Goal: Information Seeking & Learning: Stay updated

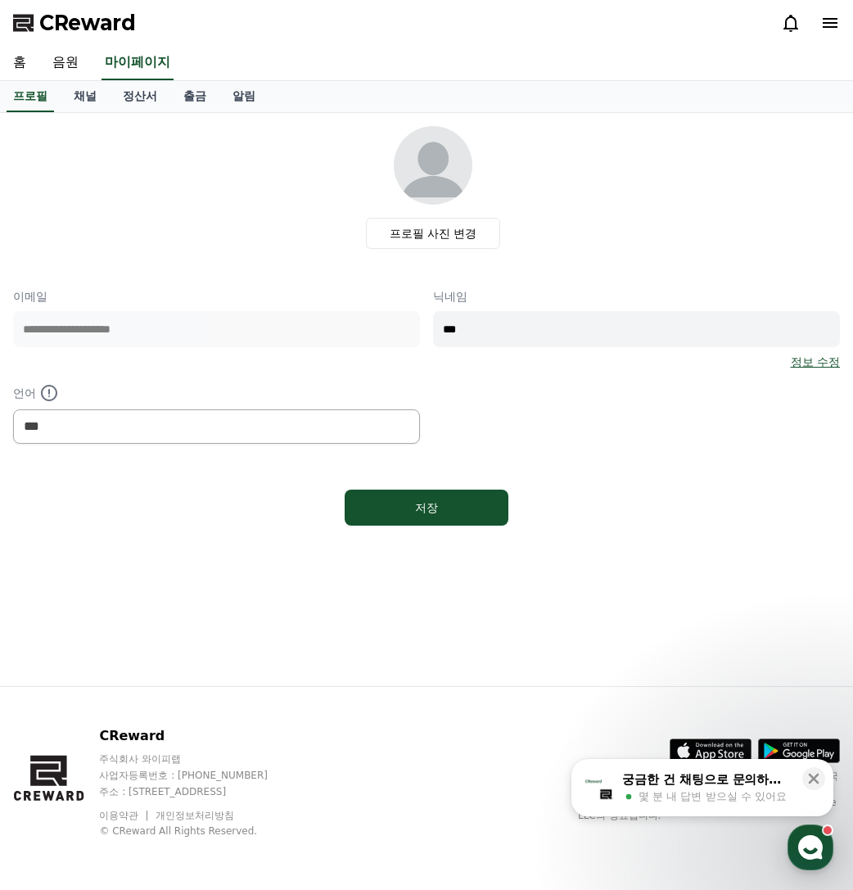
select select "**********"
drag, startPoint x: 250, startPoint y: 635, endPoint x: 255, endPoint y: 604, distance: 31.6
click at [251, 634] on div "**********" at bounding box center [426, 399] width 853 height 573
click at [99, 95] on link "채널" at bounding box center [85, 96] width 49 height 31
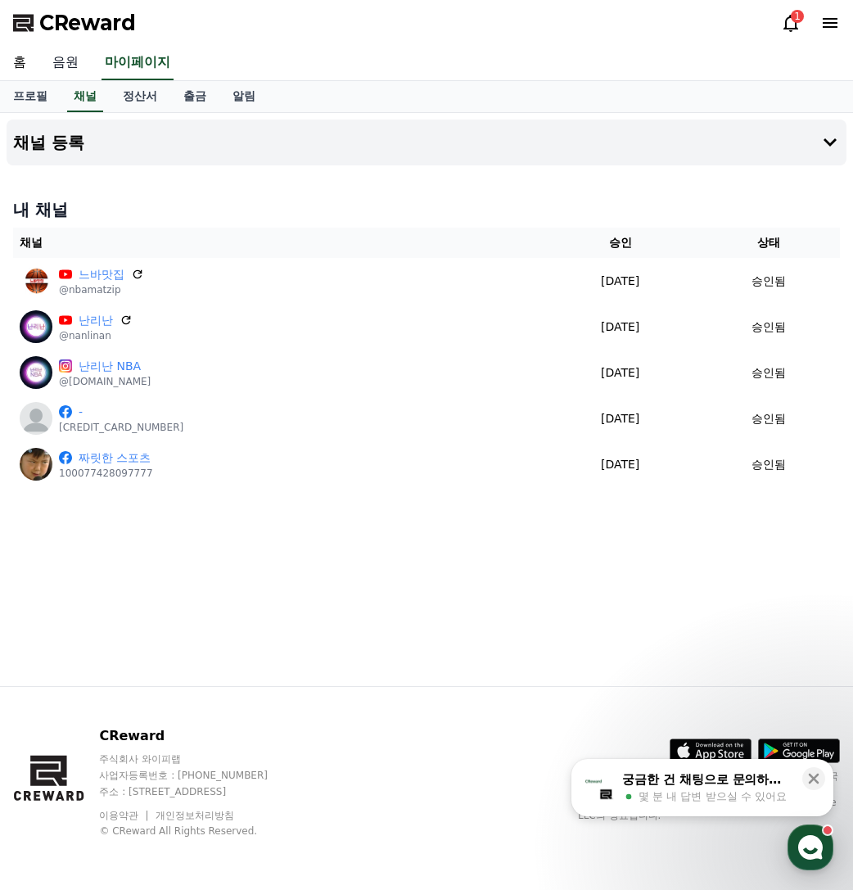
click at [75, 63] on link "음원" at bounding box center [65, 63] width 52 height 34
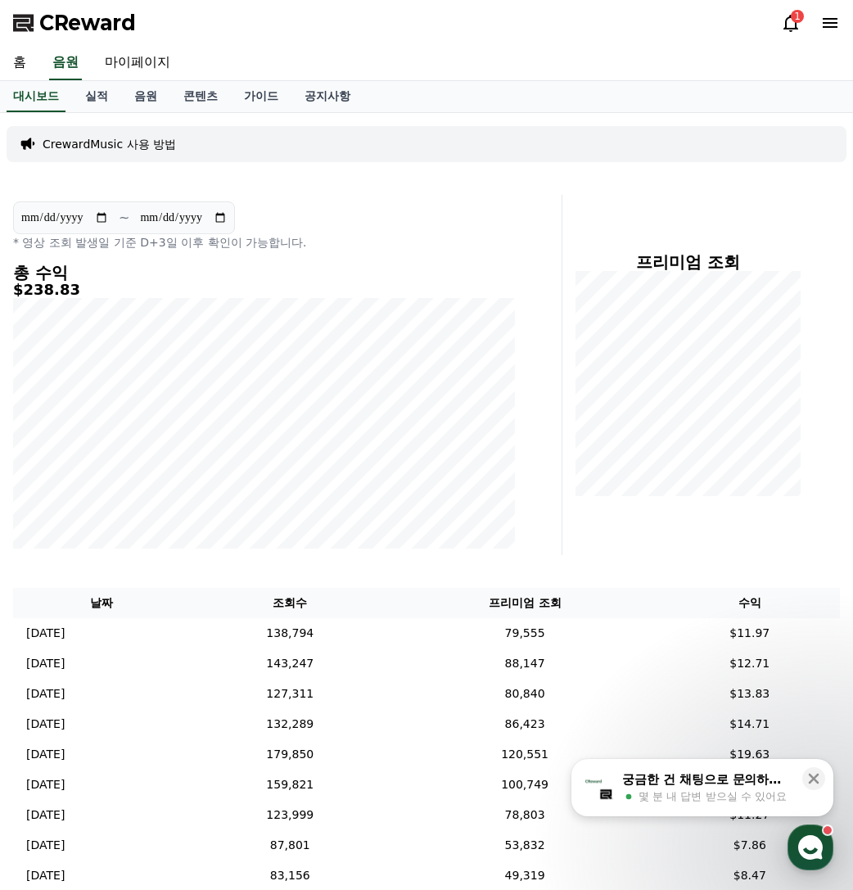
click at [788, 16] on icon at bounding box center [791, 23] width 20 height 20
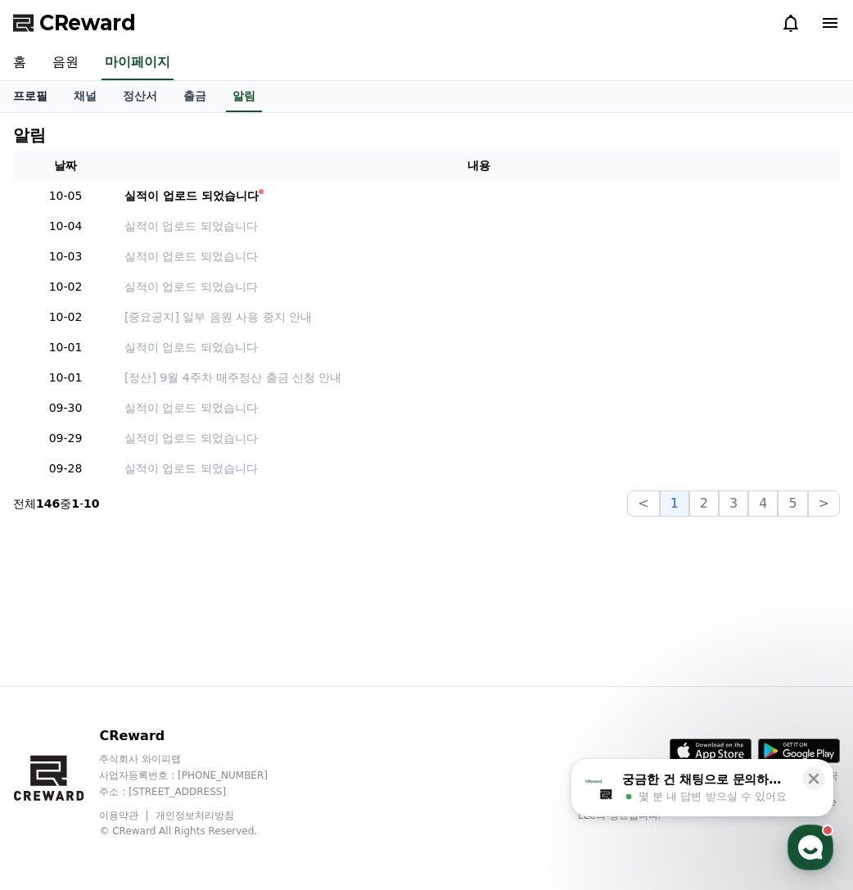
click at [15, 101] on link "프로필" at bounding box center [30, 96] width 61 height 31
select select "**********"
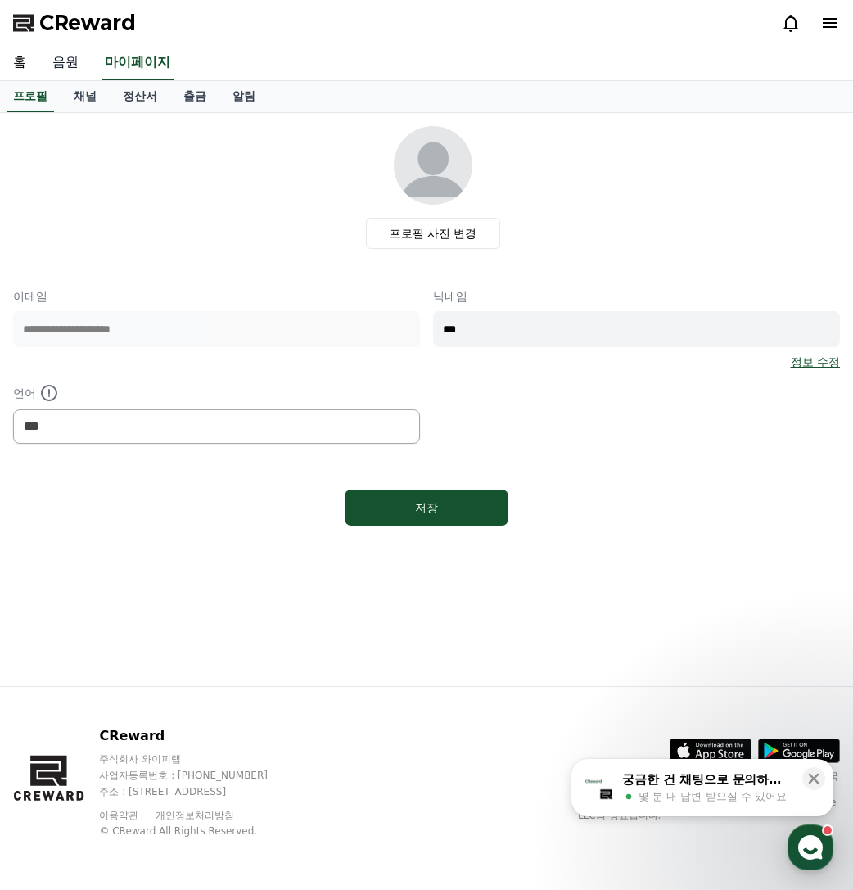
click at [57, 58] on link "음원" at bounding box center [65, 63] width 52 height 34
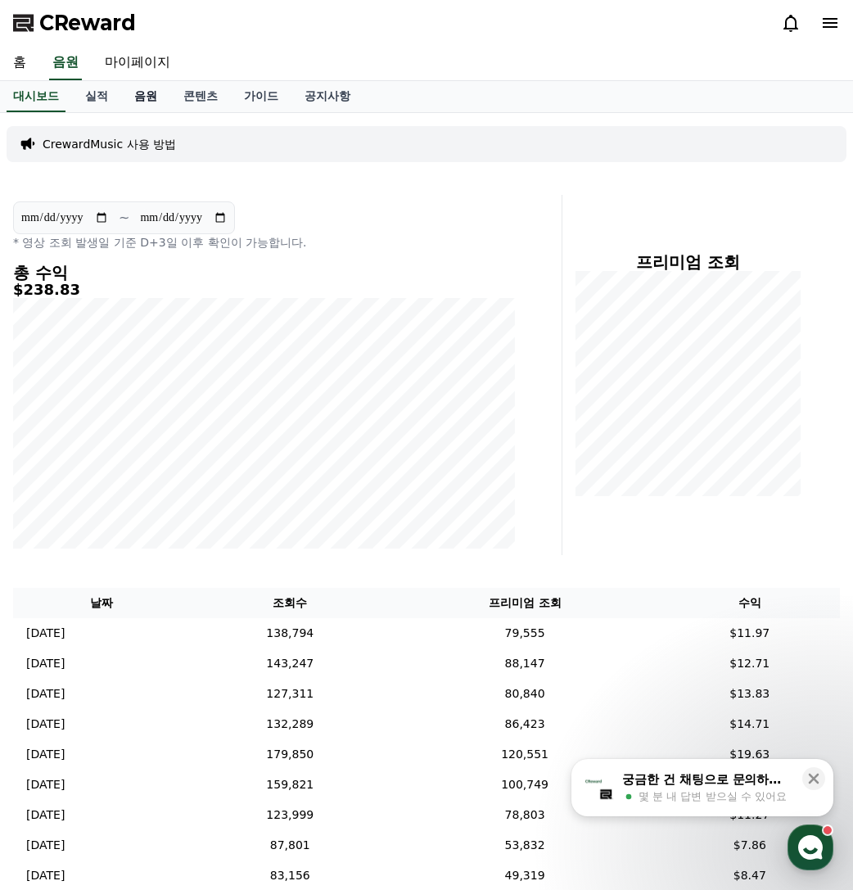
click at [143, 88] on link "음원" at bounding box center [145, 96] width 49 height 31
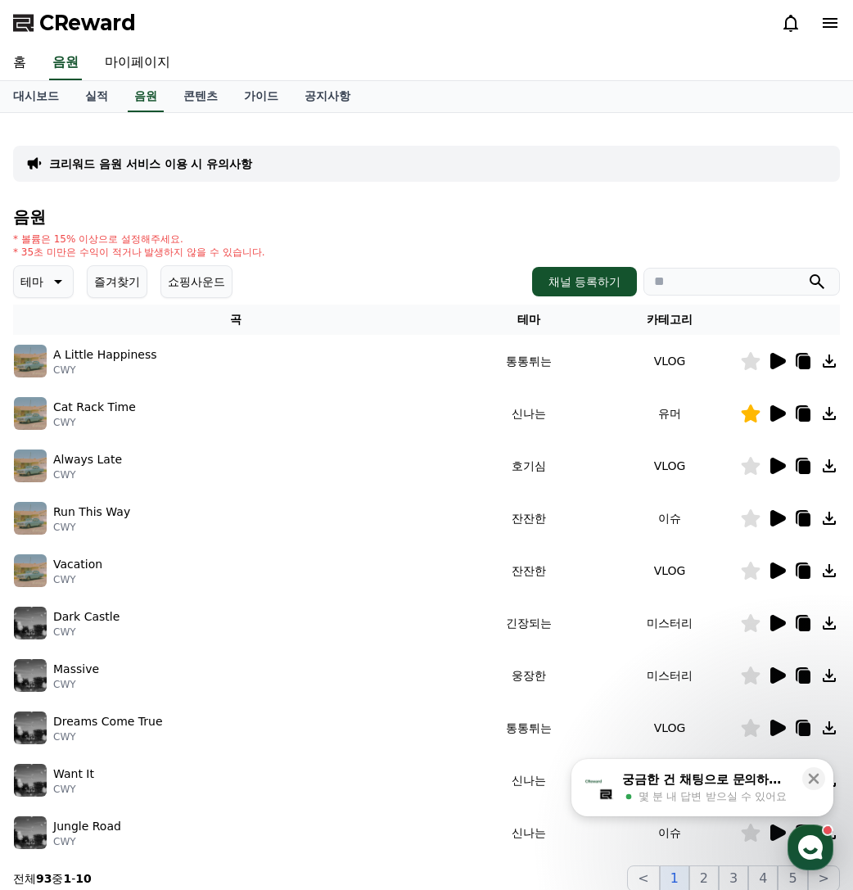
click at [120, 290] on button "즐겨찾기" at bounding box center [117, 281] width 61 height 33
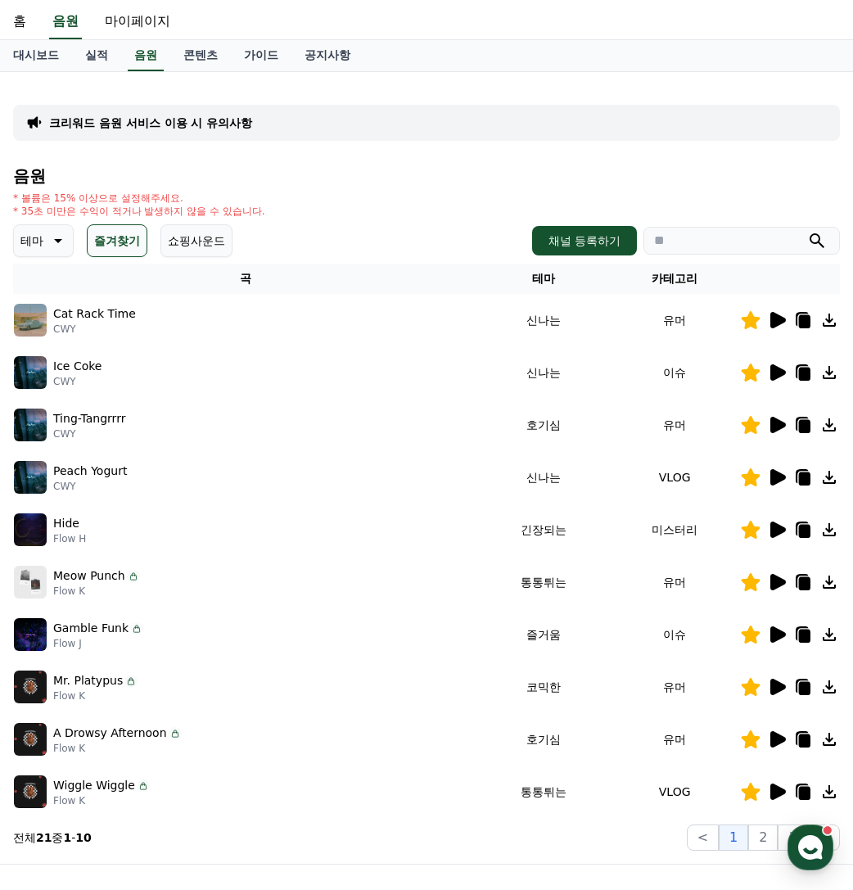
scroll to position [82, 0]
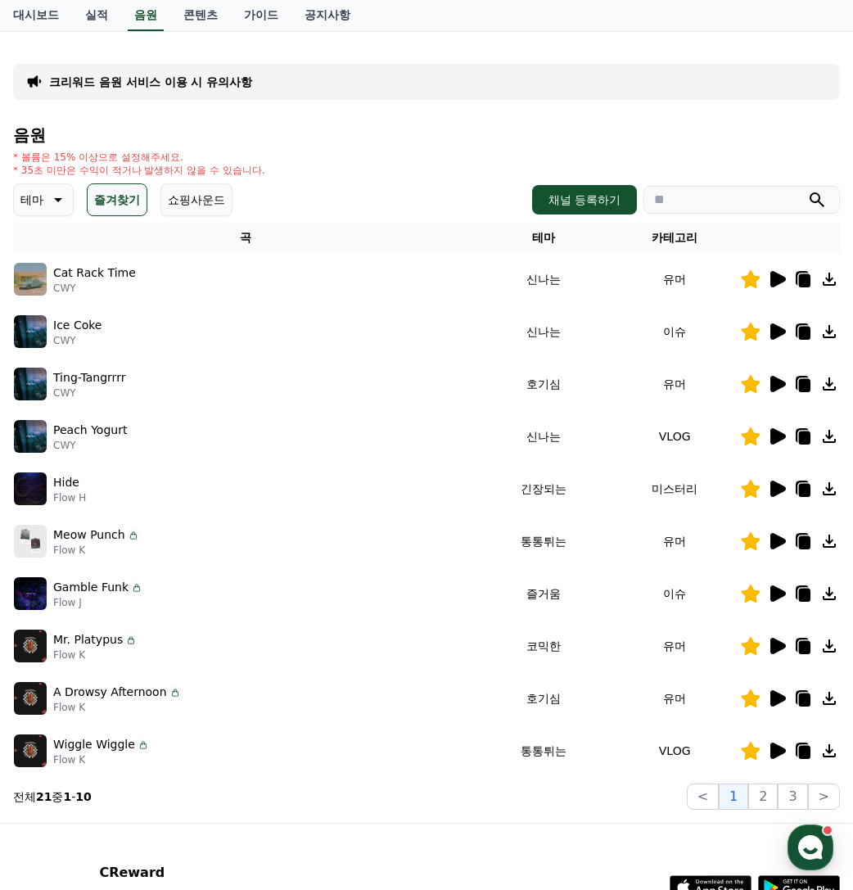
click at [781, 440] on icon at bounding box center [778, 436] width 16 height 16
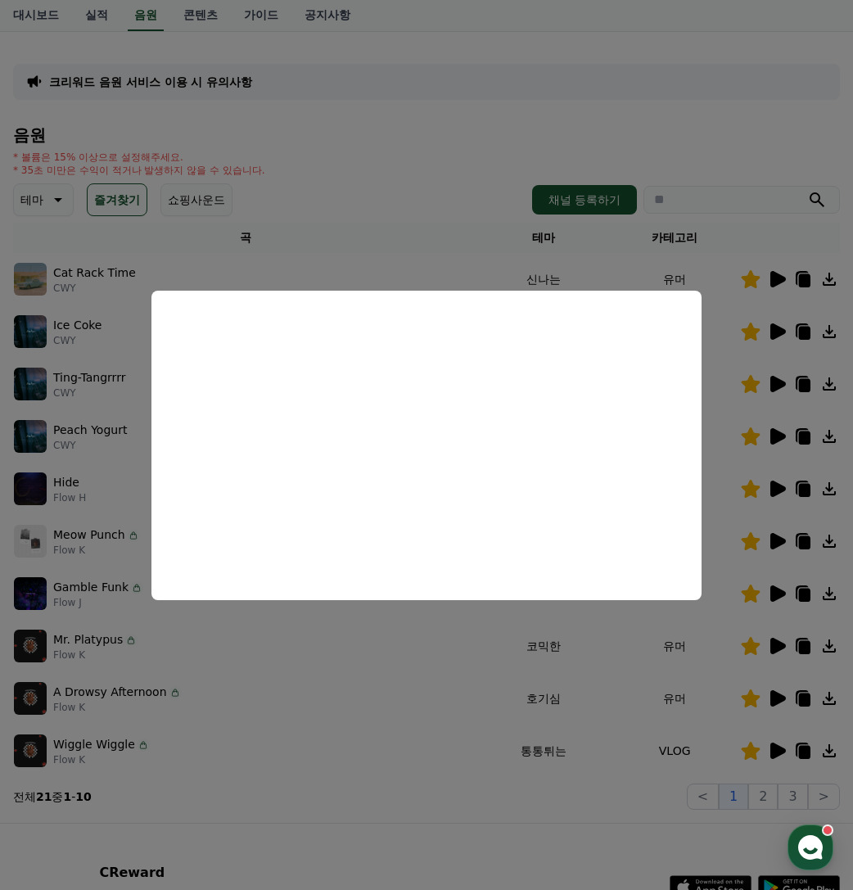
click at [427, 695] on button "close modal" at bounding box center [426, 445] width 853 height 890
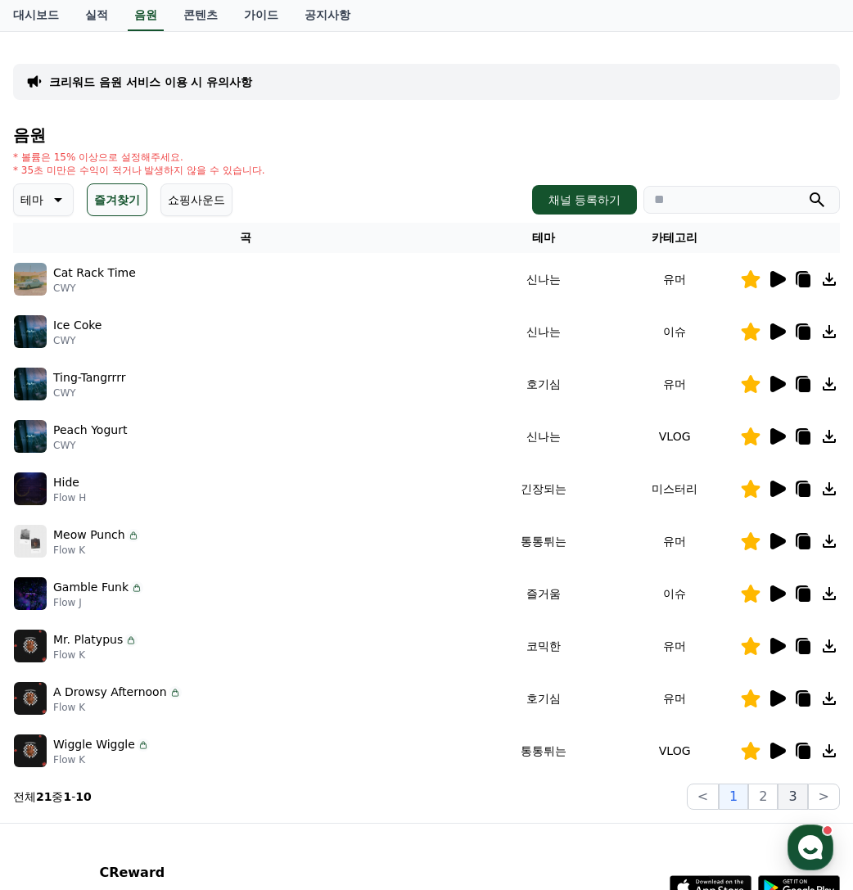
click at [803, 799] on button "3" at bounding box center [792, 797] width 29 height 26
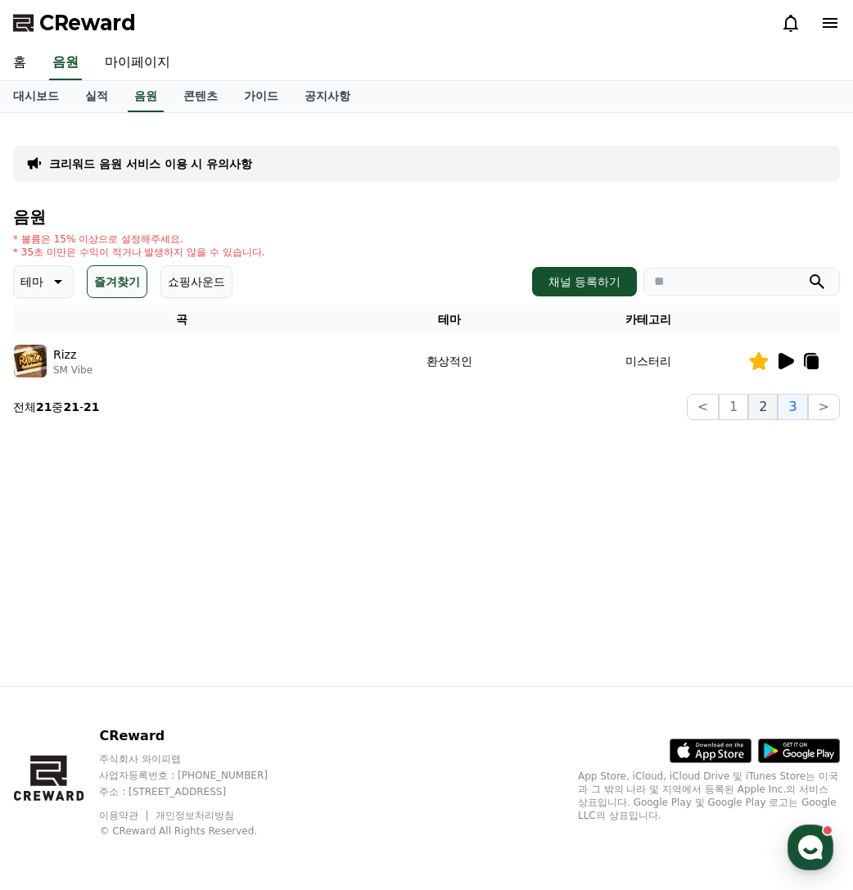
click at [771, 408] on button "2" at bounding box center [762, 407] width 29 height 26
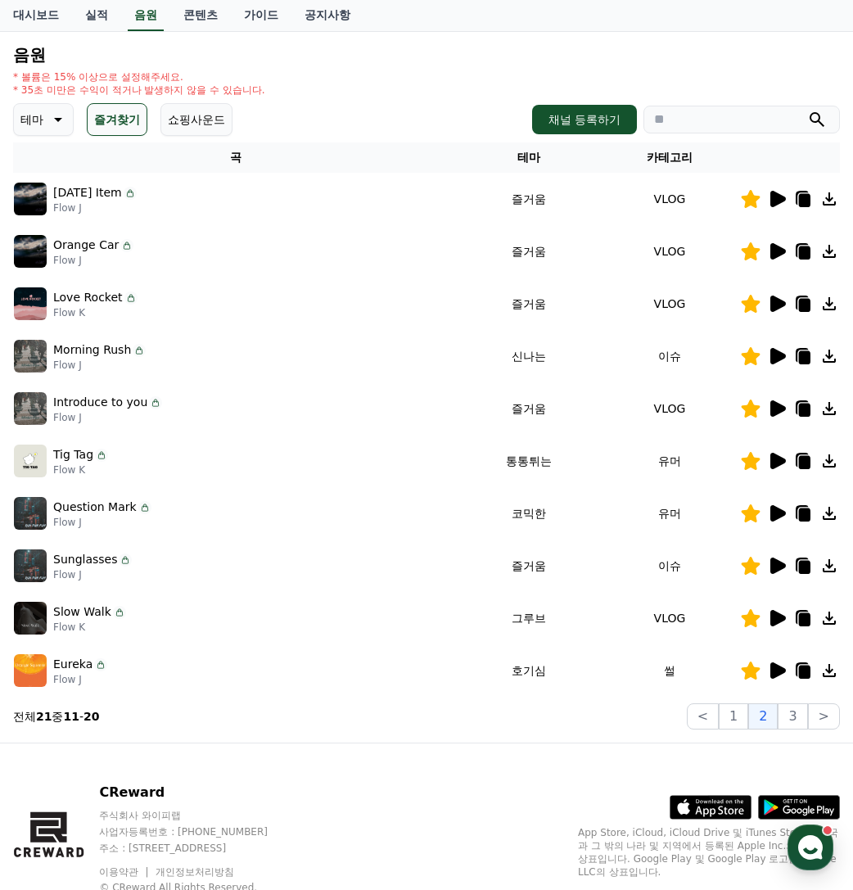
scroll to position [164, 0]
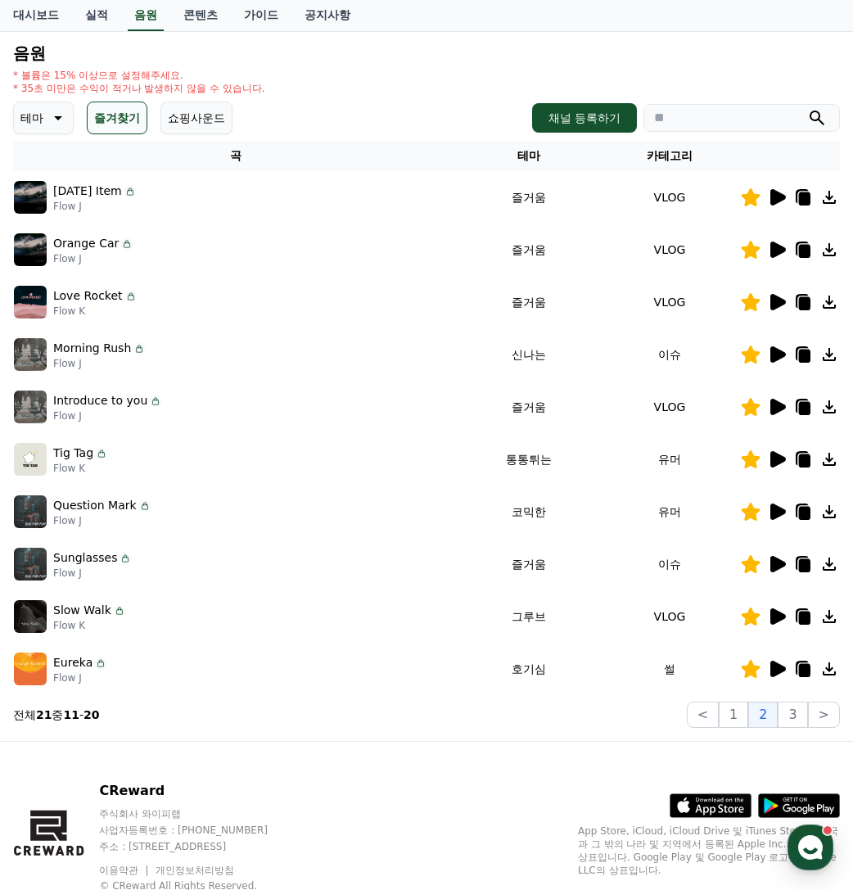
click at [777, 670] on icon at bounding box center [778, 669] width 16 height 16
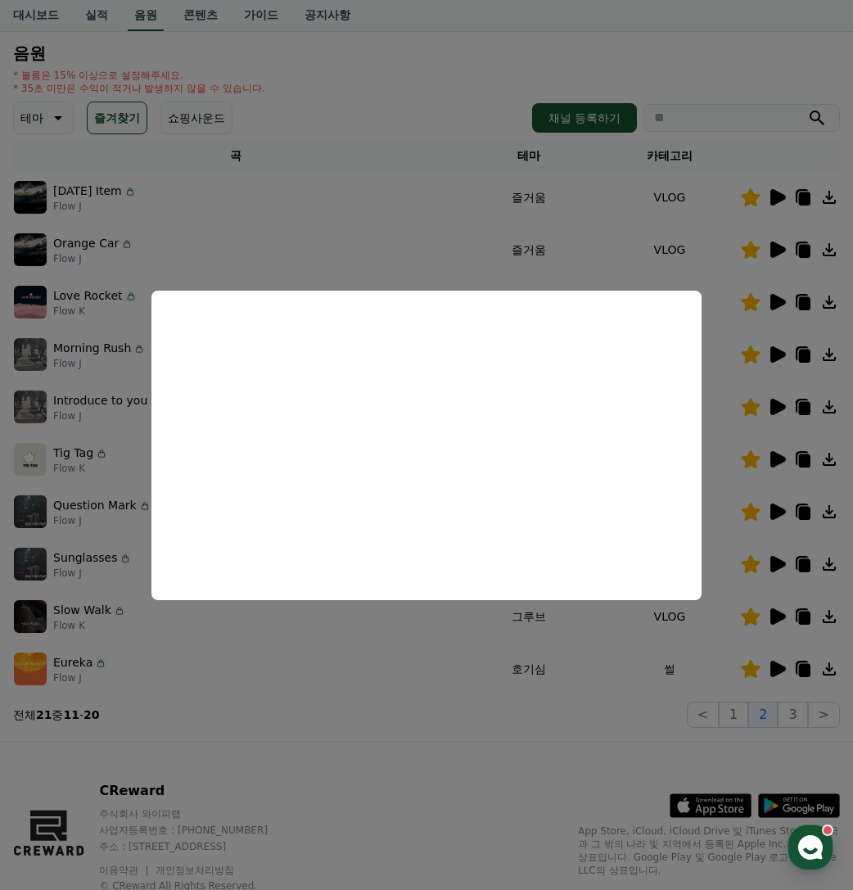
drag, startPoint x: 759, startPoint y: 707, endPoint x: 783, endPoint y: 671, distance: 43.1
click at [761, 702] on button "close modal" at bounding box center [426, 445] width 853 height 890
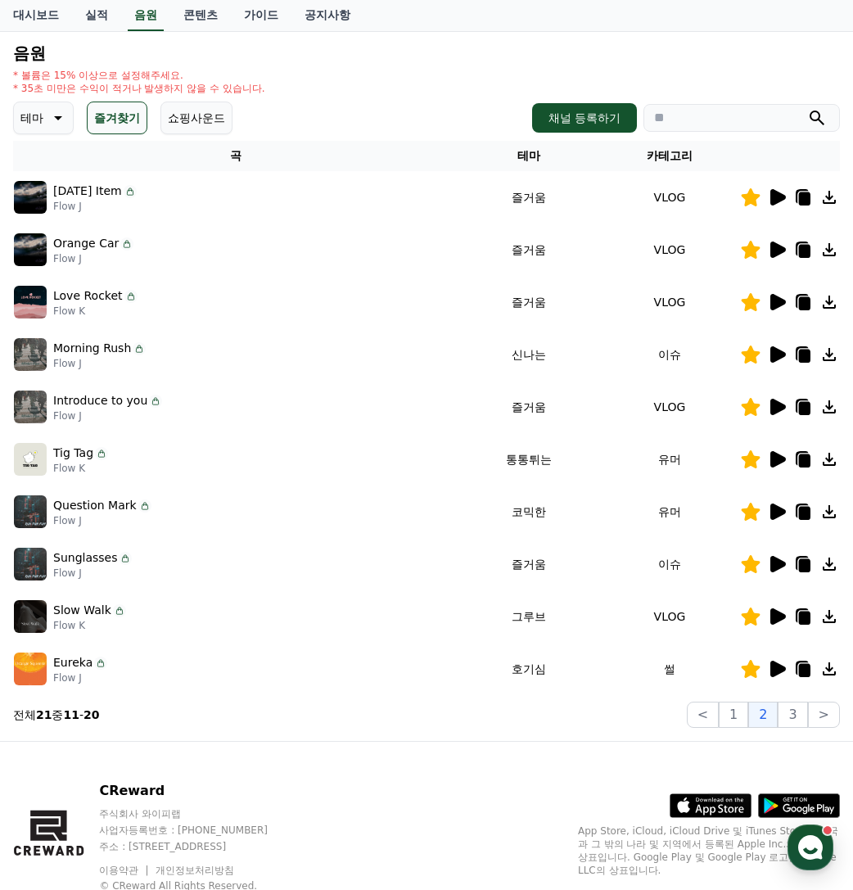
click at [793, 668] on div at bounding box center [790, 669] width 98 height 20
click at [799, 669] on icon at bounding box center [804, 670] width 11 height 13
click at [257, 576] on div "Sunglasses Flow J" at bounding box center [236, 564] width 444 height 33
click at [301, 16] on link "공지사항" at bounding box center [327, 15] width 72 height 31
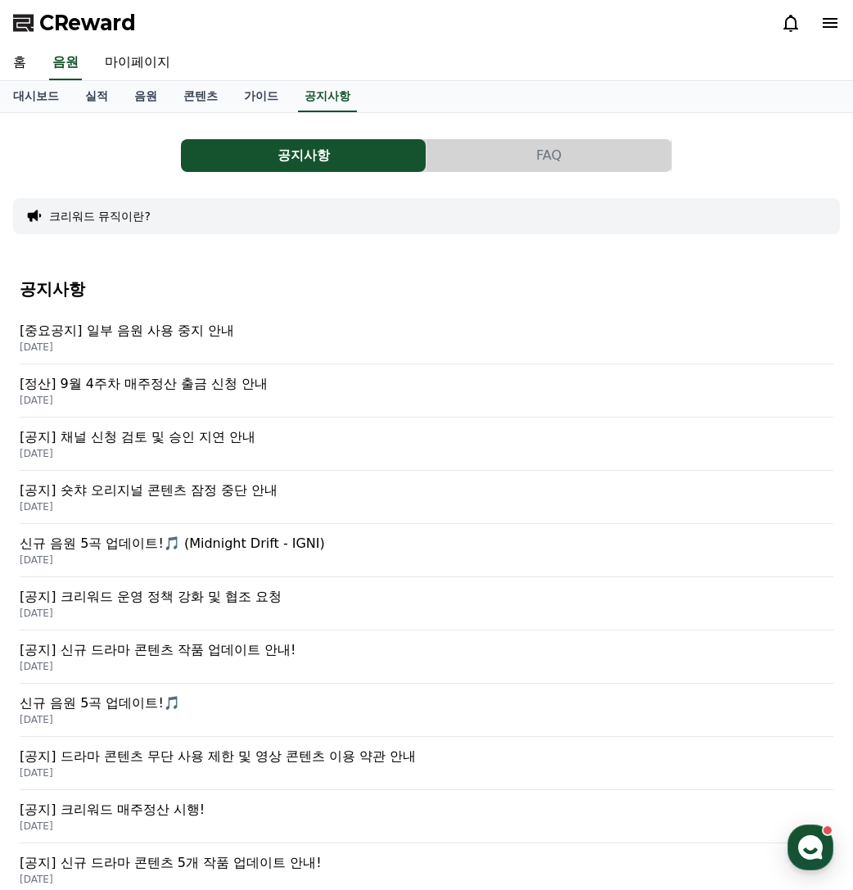
click at [180, 335] on p "[중요공지] 일부 음원 사용 중지 안내" at bounding box center [427, 331] width 814 height 20
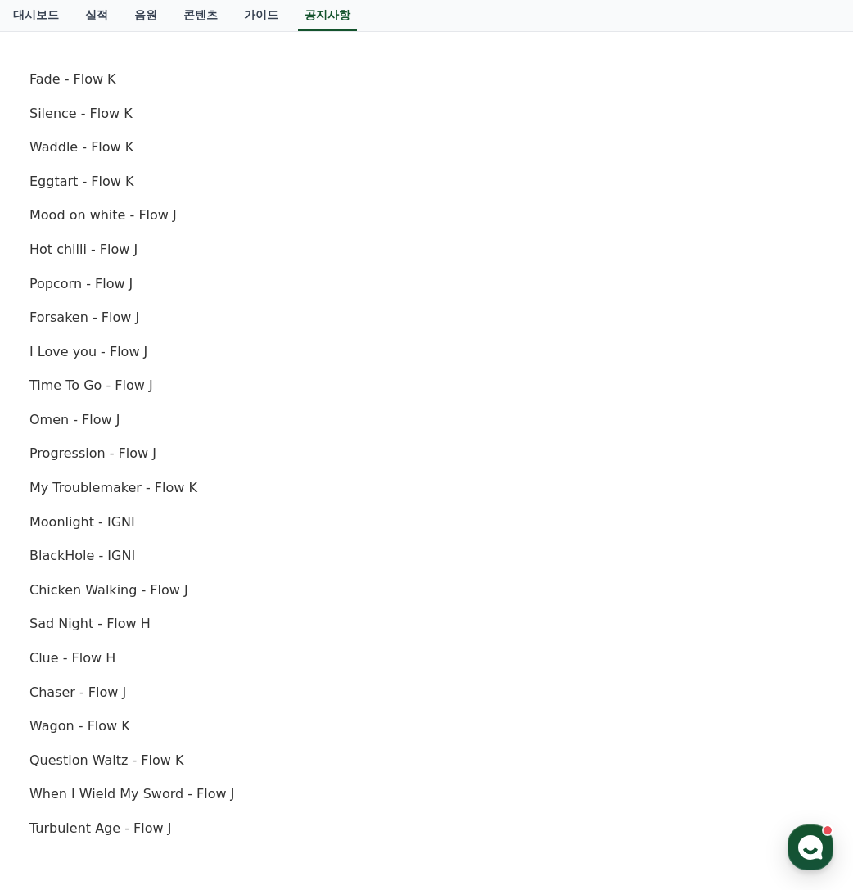
scroll to position [491, 0]
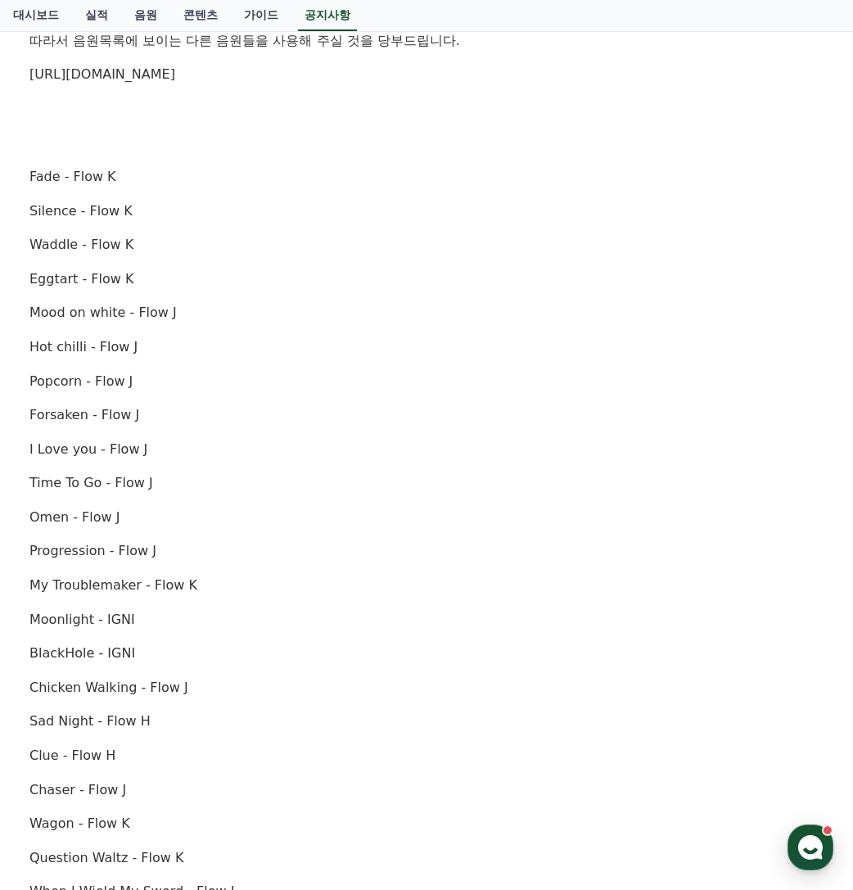
drag, startPoint x: 28, startPoint y: 687, endPoint x: 127, endPoint y: 695, distance: 99.4
click at [127, 695] on div "[중요공지] 일부 음원 사용 중지 안내 작성일: [DATE] 안녕하세요, 크리워드입니다. [DATE] 오후 4시(한국 표준시간 기준)를 기점으…" at bounding box center [426, 439] width 801 height 1439
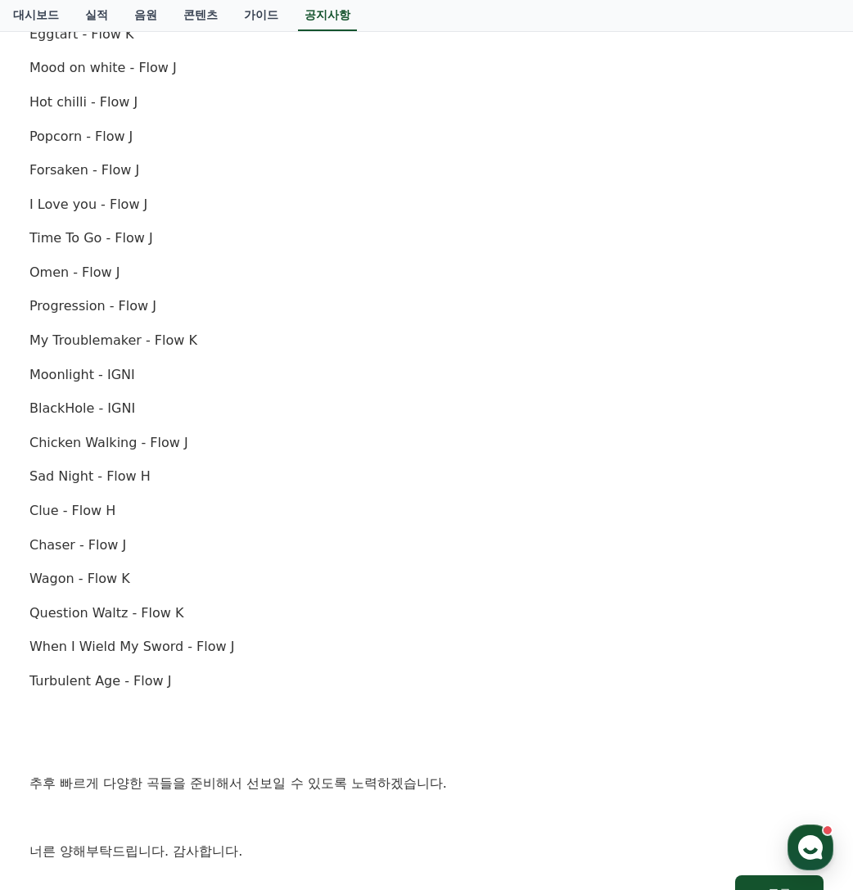
scroll to position [737, 0]
click at [732, 88] on div "안녕하세요, 크리워드입니다. [DATE] 오후 4시(한국 표준시간 기준)를 기점으로 아래 항목에 해당하는 음원에 [DATE] 사용이 중지됩니다…" at bounding box center [426, 220] width 794 height 1281
